Goal: Transaction & Acquisition: Purchase product/service

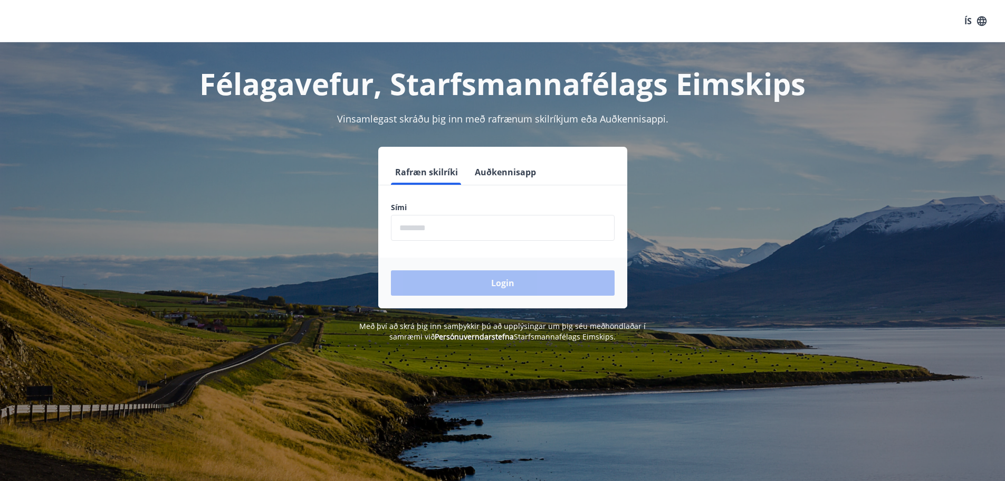
click at [470, 225] on input "phone" at bounding box center [503, 228] width 224 height 26
click at [547, 284] on div "Login" at bounding box center [502, 283] width 249 height 51
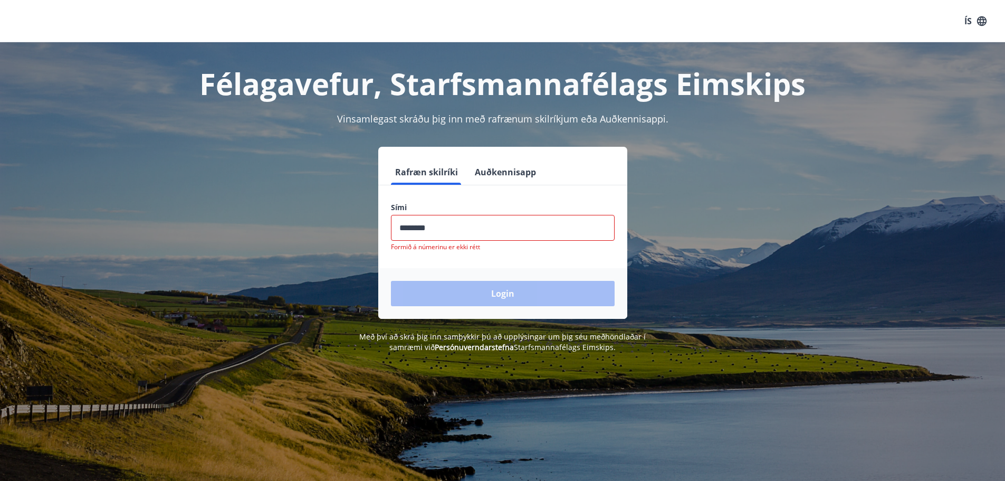
click at [470, 227] on input "phone" at bounding box center [503, 228] width 224 height 26
type input "*"
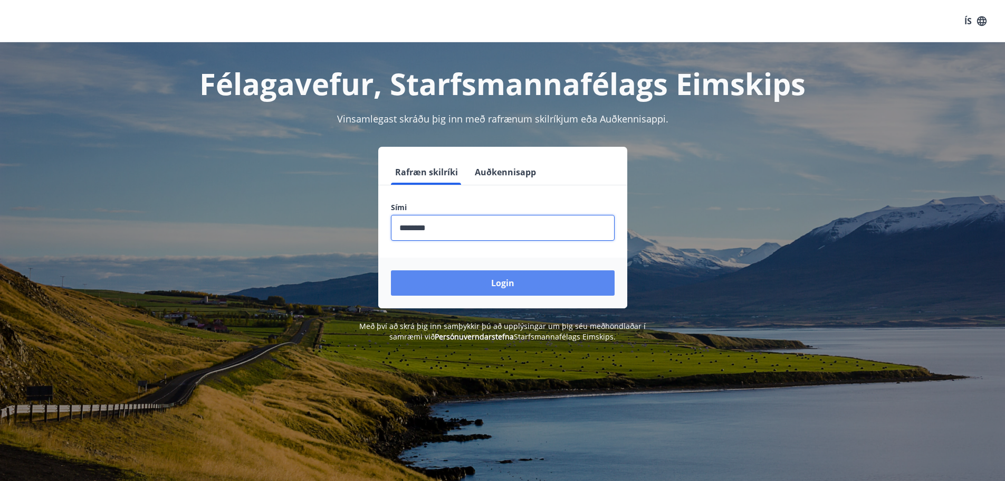
type input "********"
click at [517, 280] on button "Login" at bounding box center [503, 282] width 224 height 25
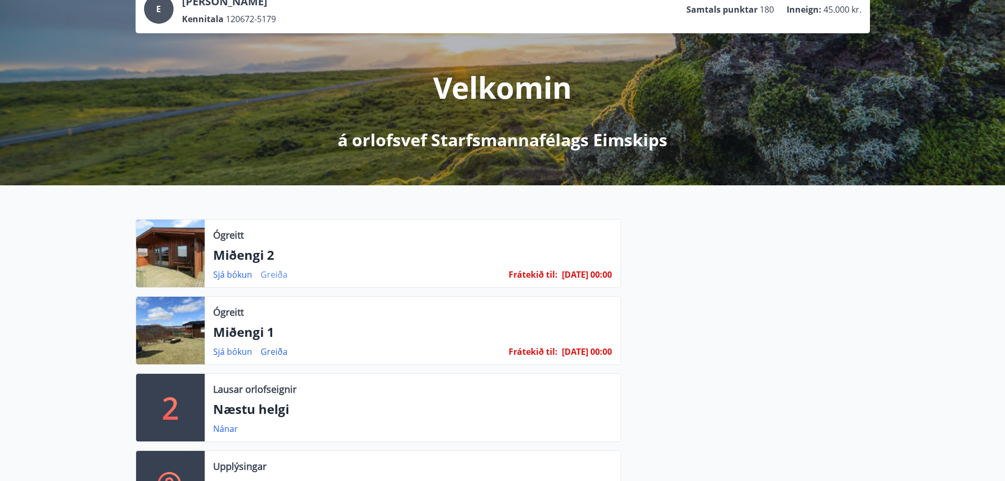
scroll to position [106, 0]
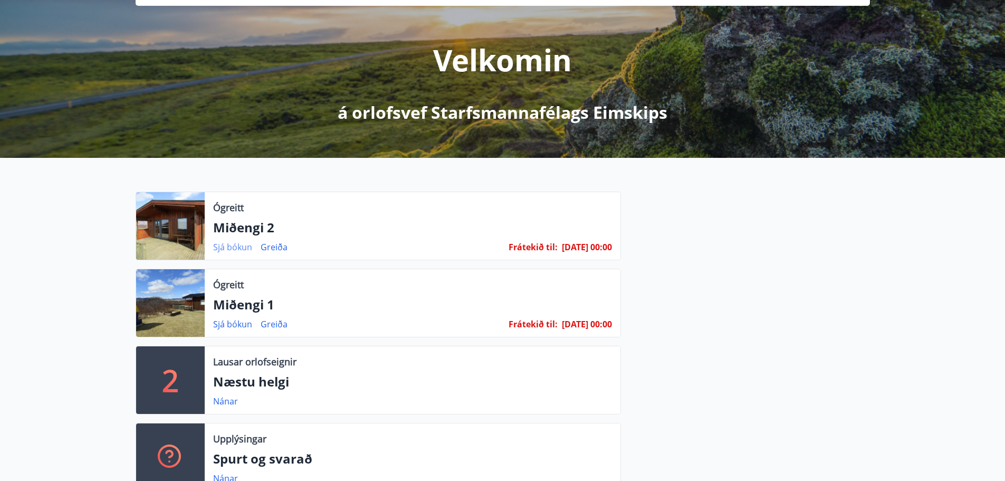
click at [232, 249] on link "Sjá bókun" at bounding box center [232, 247] width 39 height 12
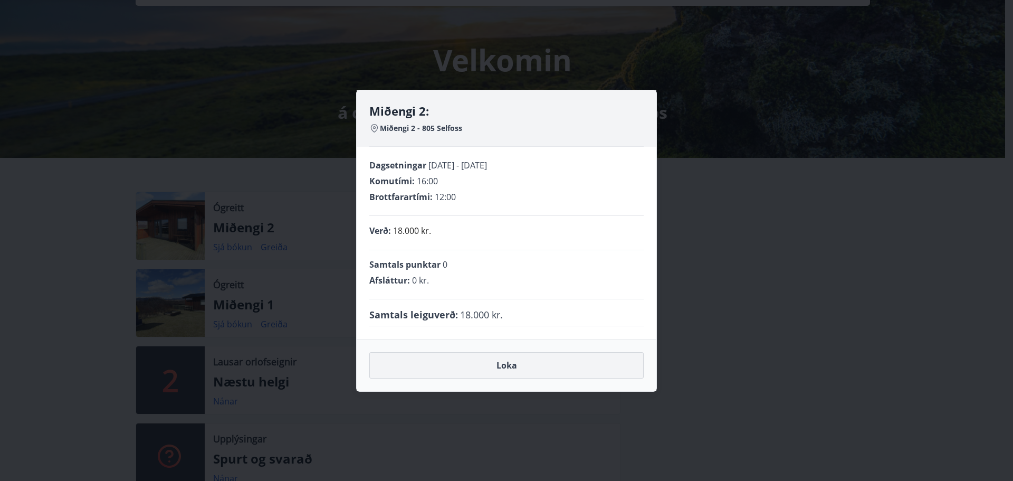
click at [516, 367] on button "Loka" at bounding box center [506, 365] width 274 height 26
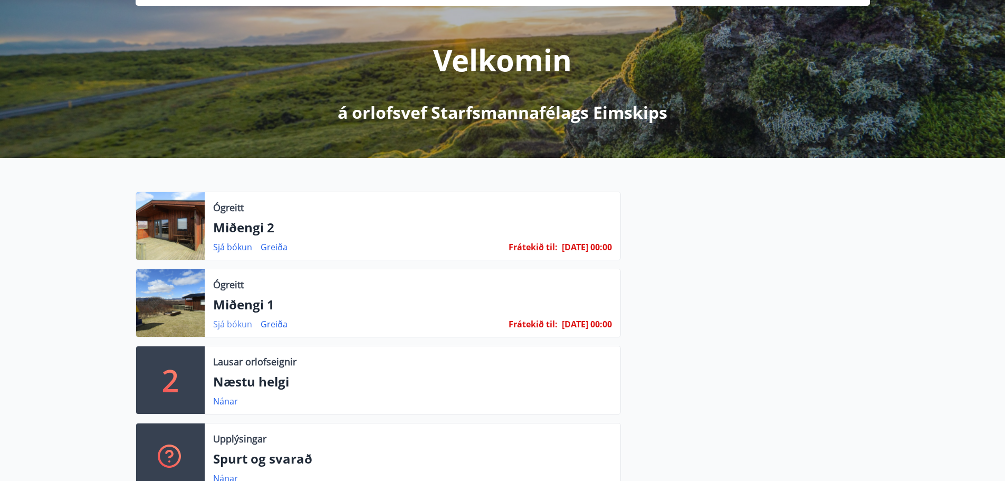
click at [231, 327] on link "Sjá bókun" at bounding box center [232, 324] width 39 height 12
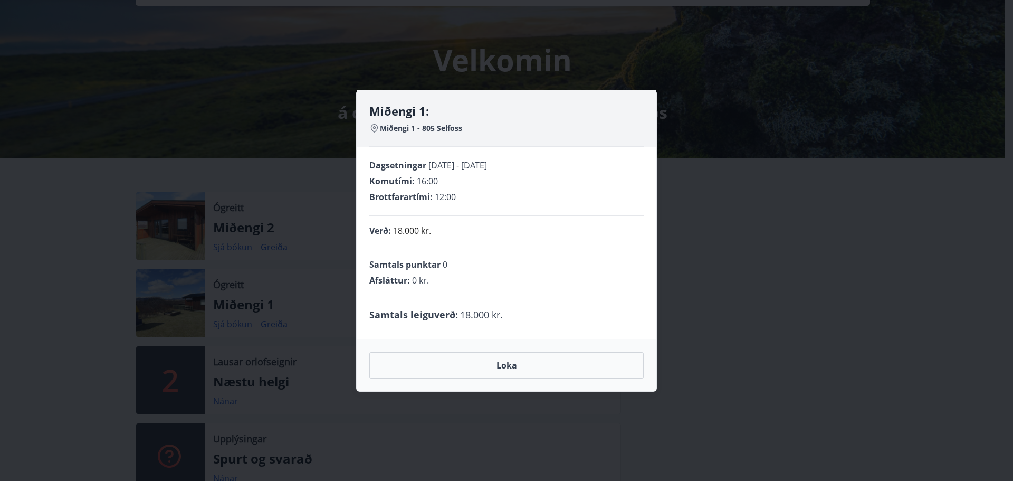
click at [778, 340] on div "Miðengi 1: Miðengi 1 - 805 Selfoss Dagsetningar 14.11.2025 - 16.11.2025 Komutím…" at bounding box center [506, 240] width 1013 height 481
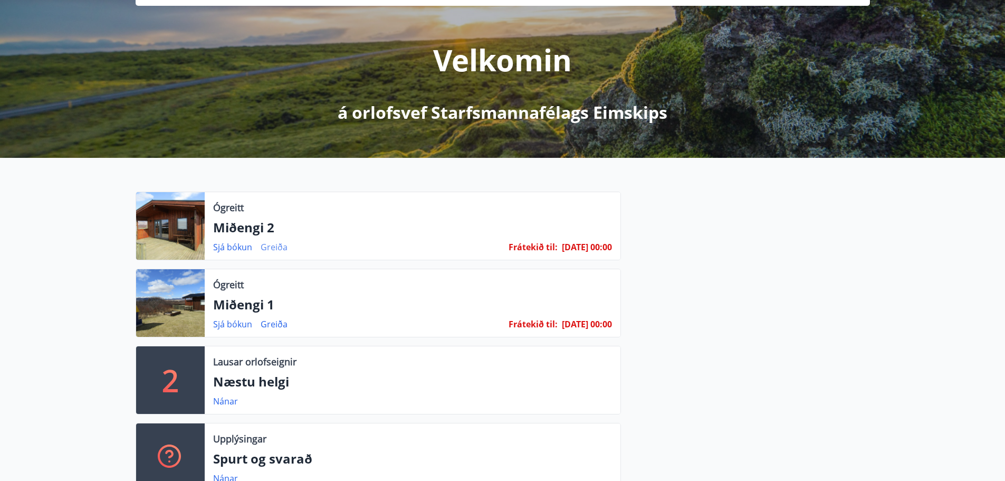
click at [278, 249] on link "Greiða" at bounding box center [274, 247] width 27 height 12
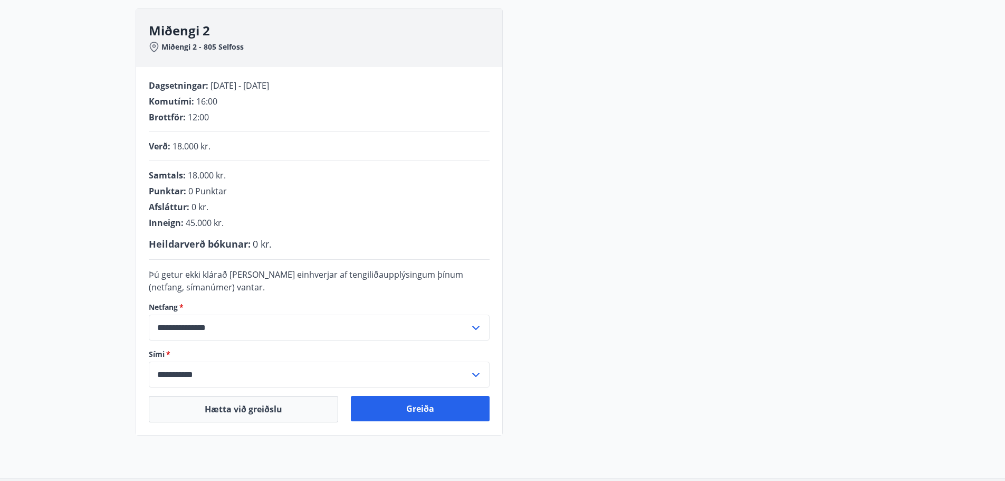
scroll to position [158, 0]
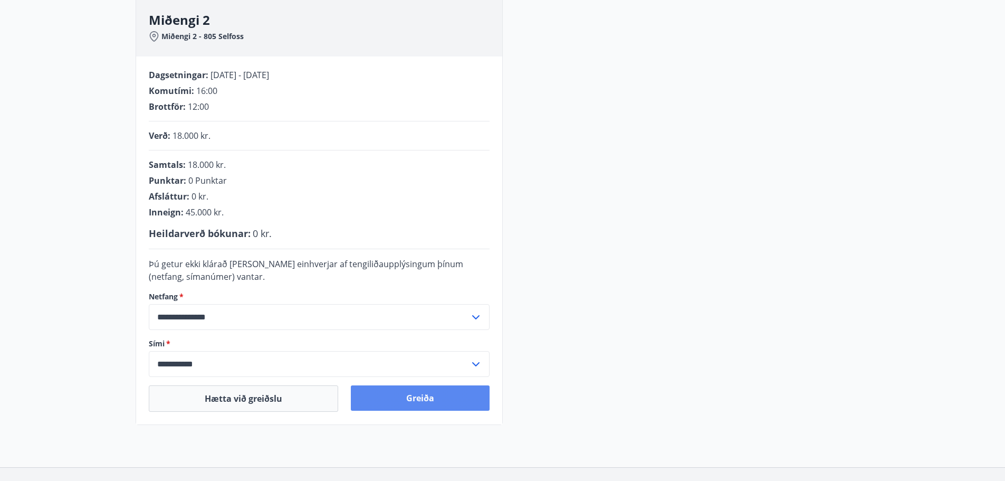
click at [424, 398] on button "Greiða" at bounding box center [420, 397] width 139 height 25
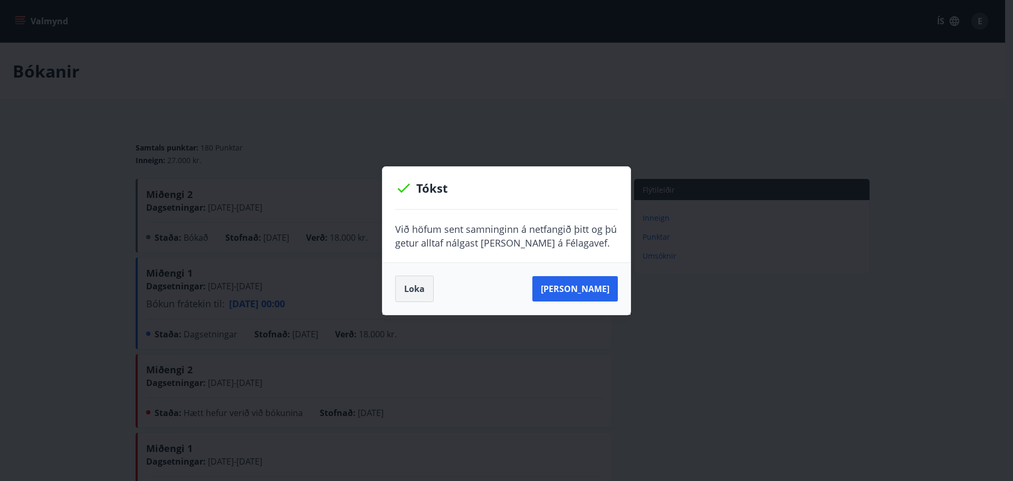
click at [418, 288] on button "Loka" at bounding box center [414, 288] width 39 height 26
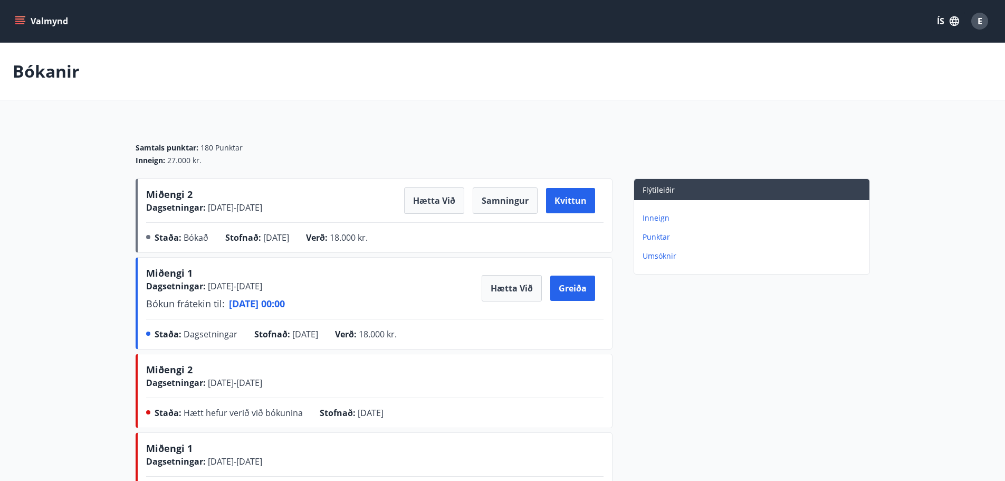
click at [657, 218] on p "Inneign" at bounding box center [754, 218] width 223 height 11
click at [576, 285] on button "Greiða" at bounding box center [572, 287] width 45 height 25
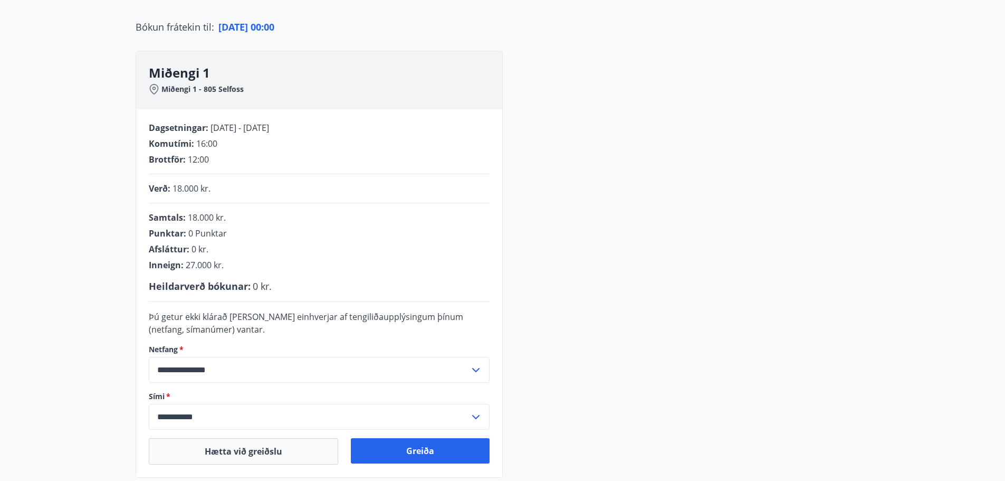
scroll to position [233, 0]
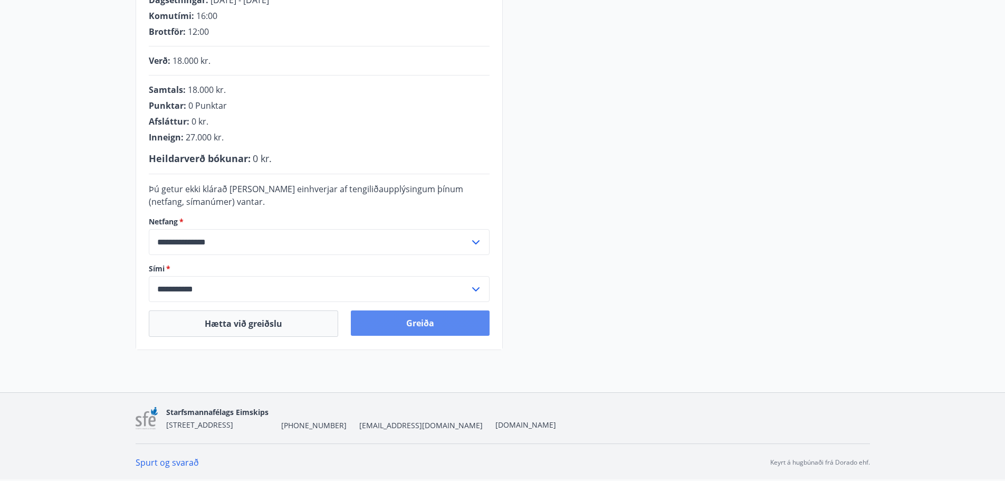
click at [440, 322] on button "Greiða" at bounding box center [420, 322] width 139 height 25
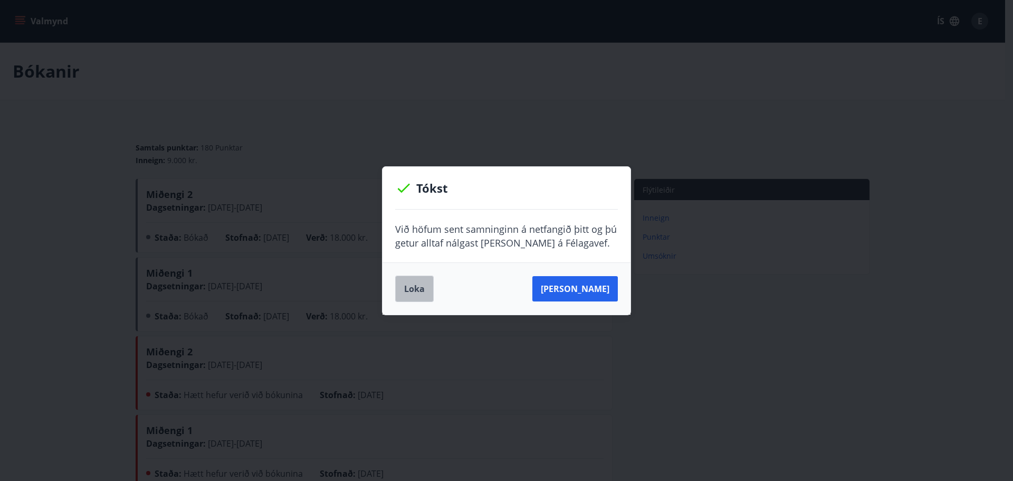
click at [419, 286] on button "Loka" at bounding box center [414, 288] width 39 height 26
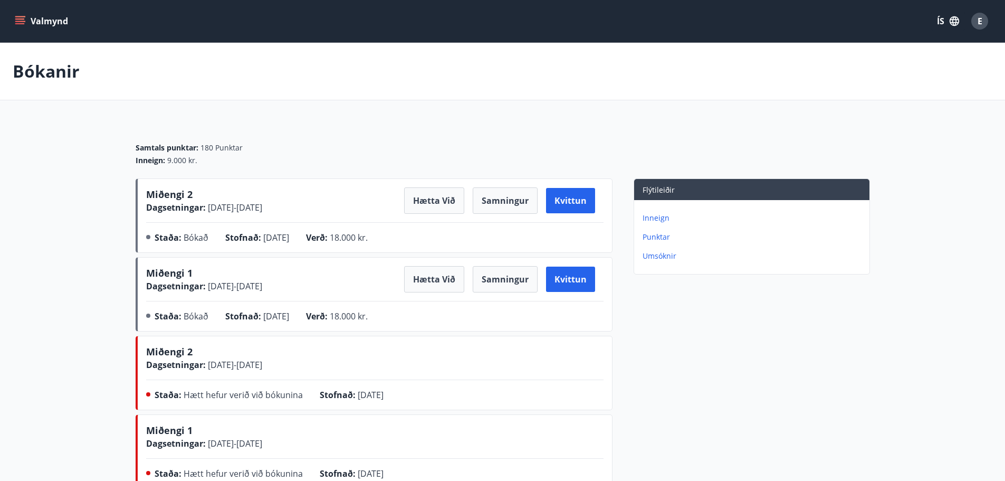
click at [659, 219] on p "Inneign" at bounding box center [754, 218] width 223 height 11
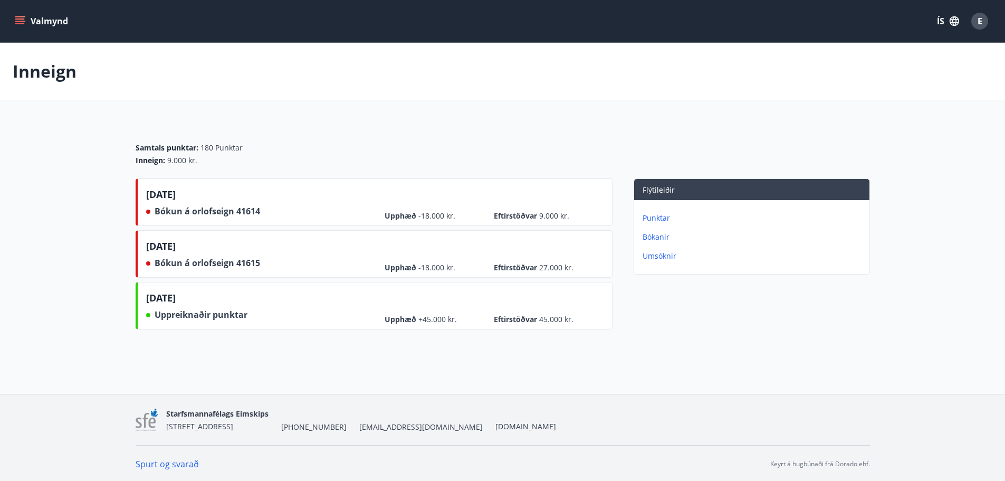
click at [979, 21] on span "E" at bounding box center [980, 21] width 5 height 12
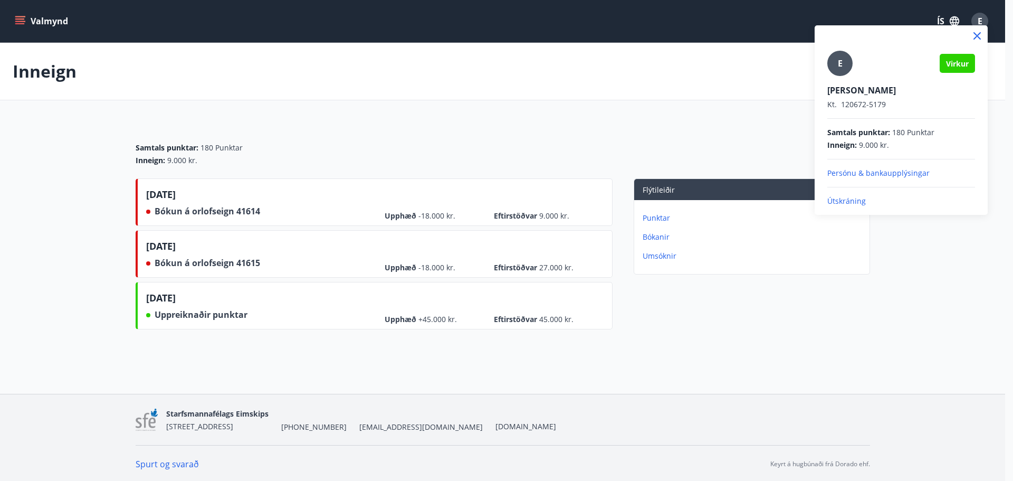
click at [854, 203] on p "Útskráning" at bounding box center [901, 201] width 148 height 11
